Goal: Information Seeking & Learning: Learn about a topic

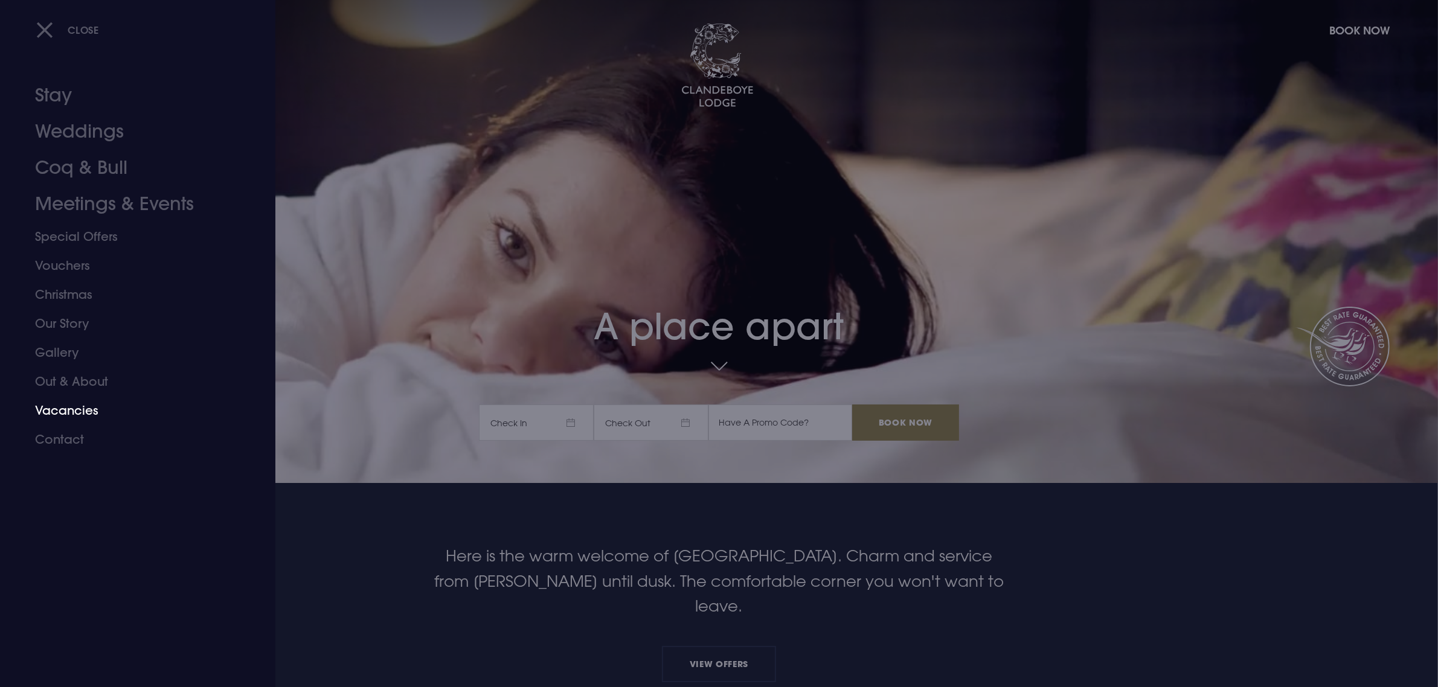
drag, startPoint x: 80, startPoint y: 377, endPoint x: 92, endPoint y: 373, distance: 13.4
click at [80, 377] on link "Out & About" at bounding box center [130, 381] width 191 height 29
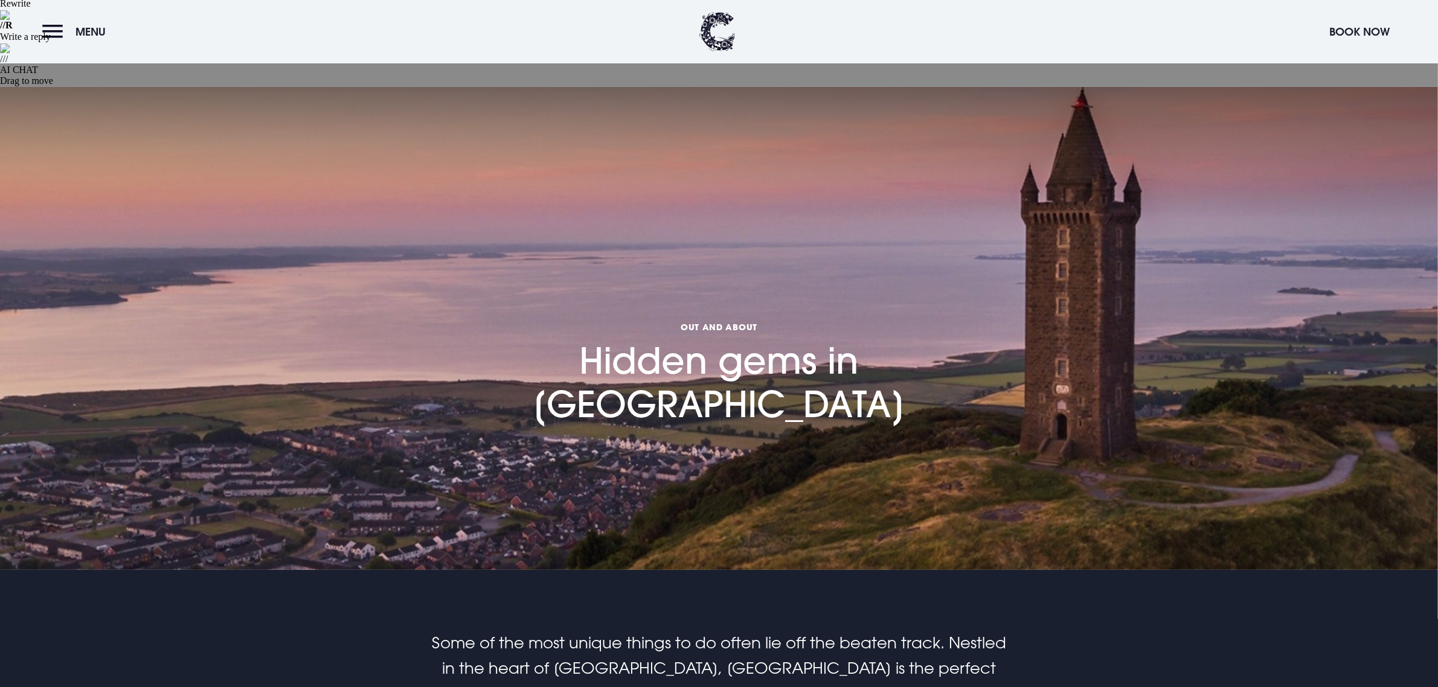
scroll to position [604, 0]
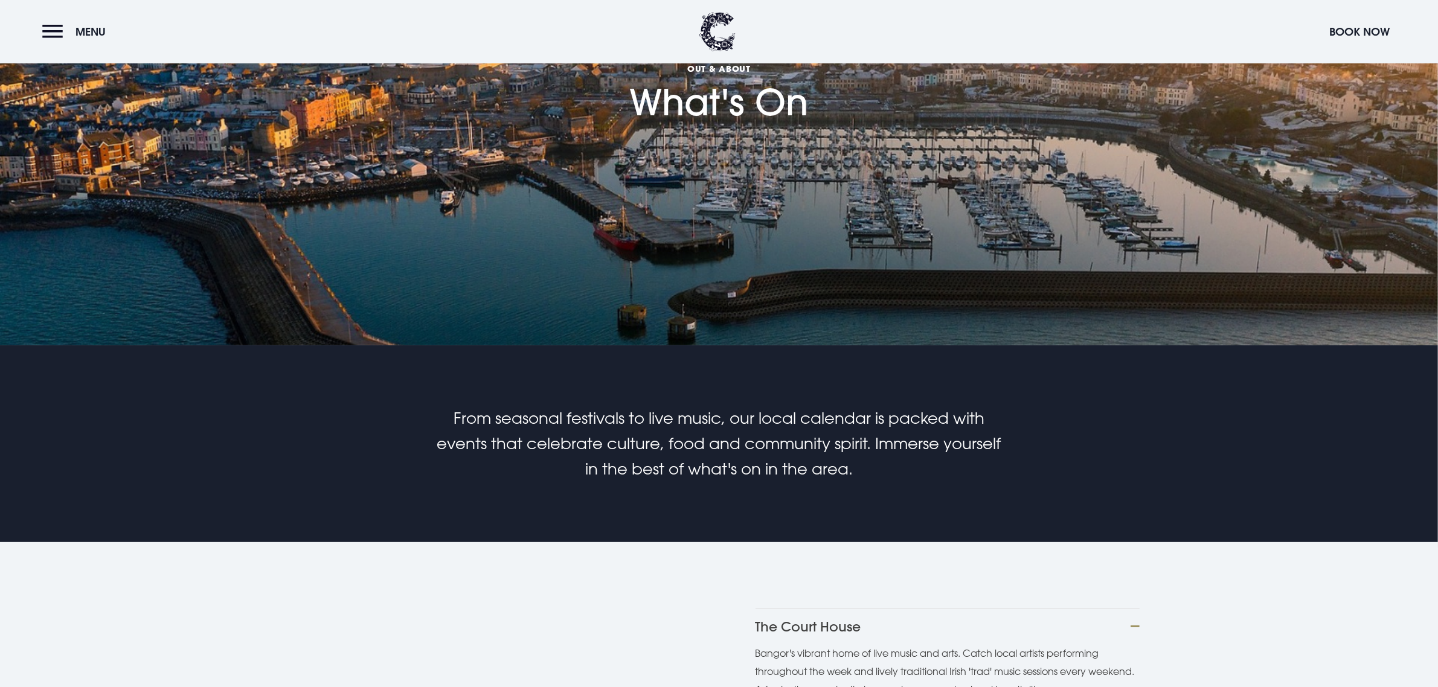
scroll to position [528, 0]
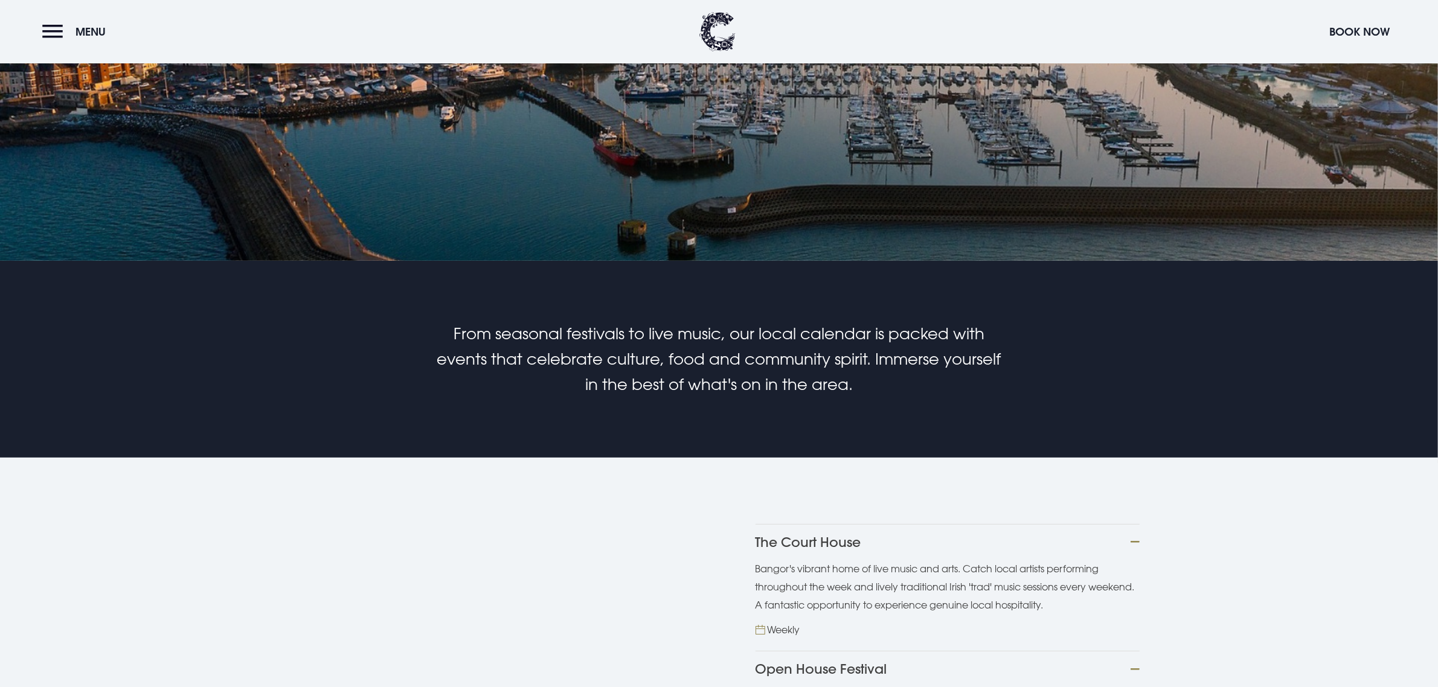
scroll to position [679, 0]
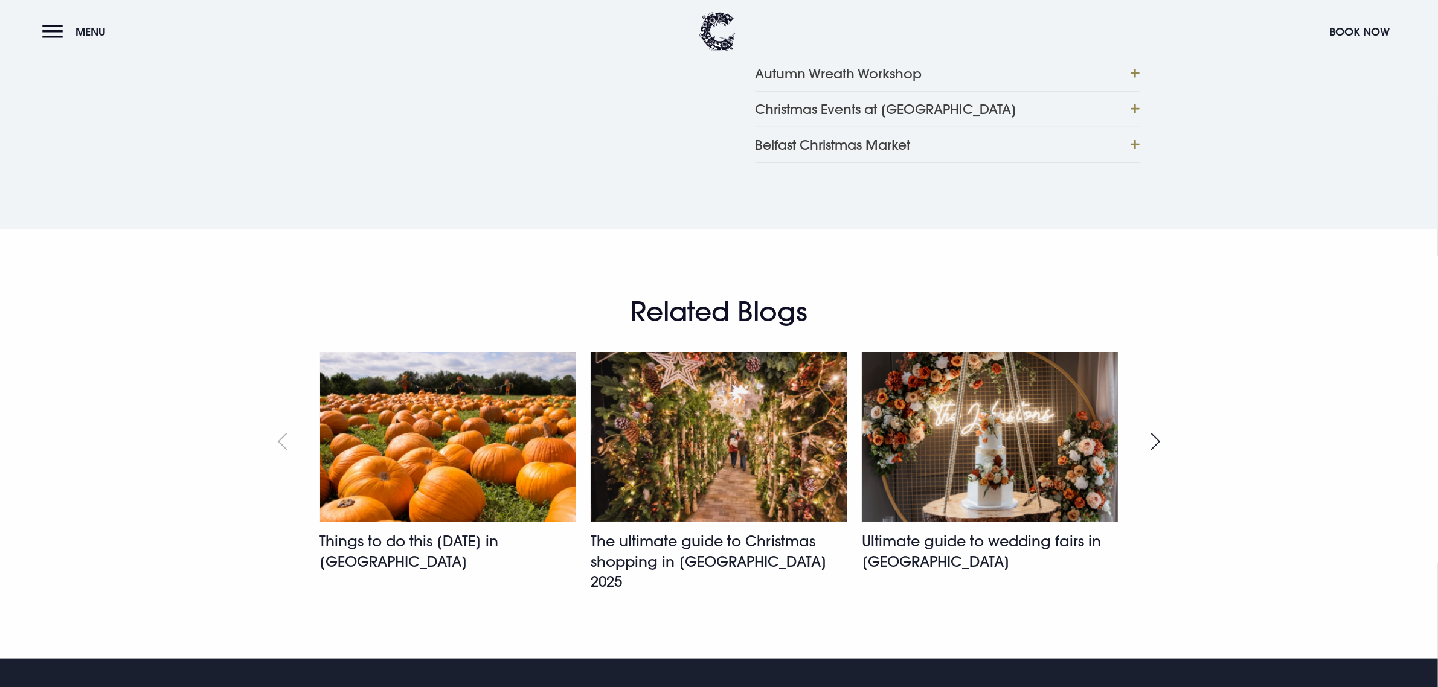
scroll to position [1660, 0]
